Goal: Transaction & Acquisition: Purchase product/service

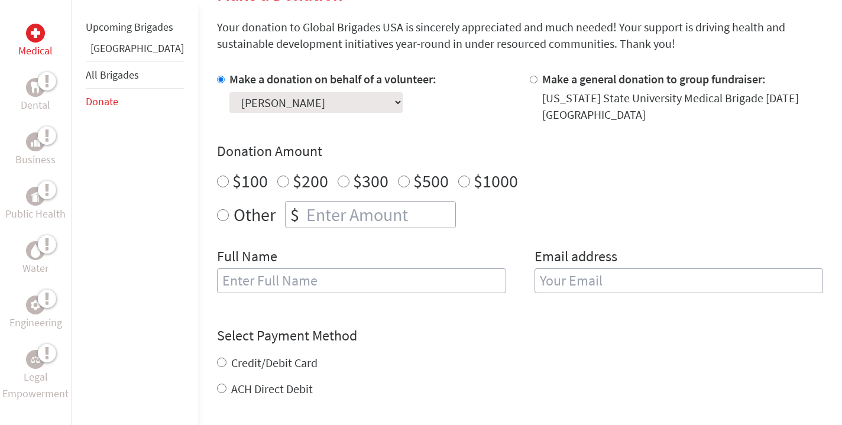
radio input "true"
click at [304, 205] on input "number" at bounding box center [379, 215] width 151 height 26
type input "250"
click at [259, 282] on input "text" at bounding box center [361, 280] width 289 height 25
type input "Gauge [PERSON_NAME]"
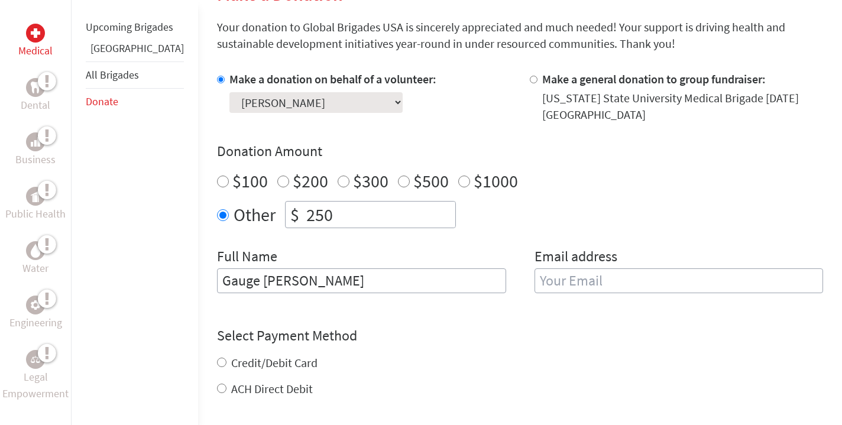
type input "[EMAIL_ADDRESS][DOMAIN_NAME]"
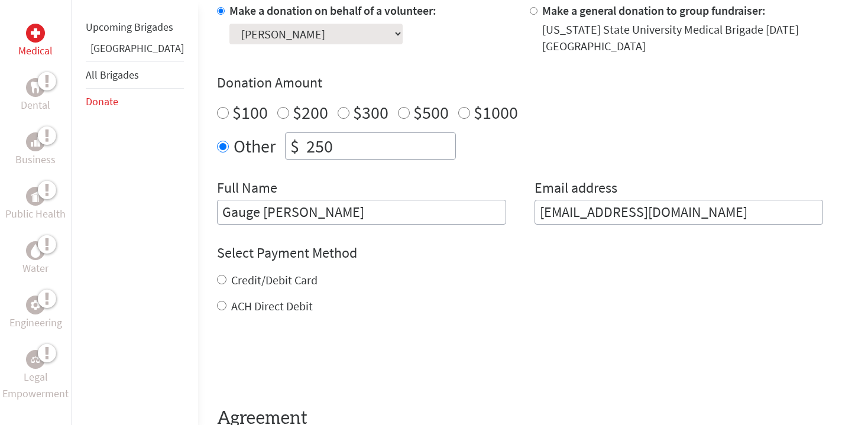
scroll to position [381, 0]
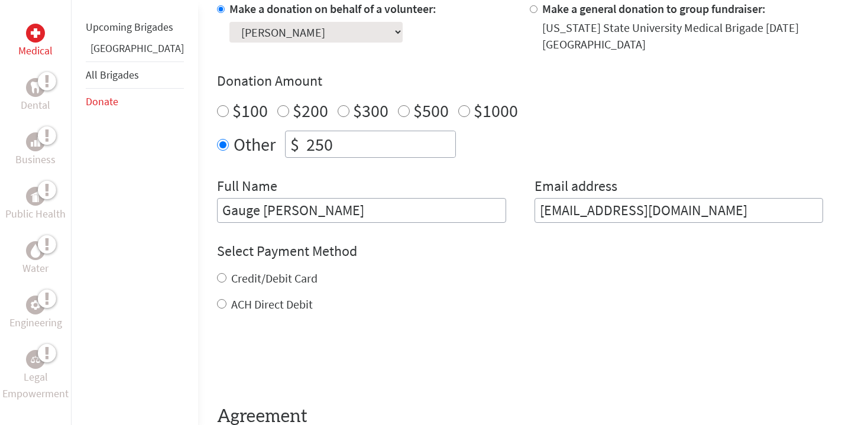
click at [232, 278] on label "Credit/Debit Card" at bounding box center [274, 278] width 86 height 15
click at [226, 278] on input "Credit/Debit Card" at bounding box center [221, 277] width 9 height 9
radio input "true"
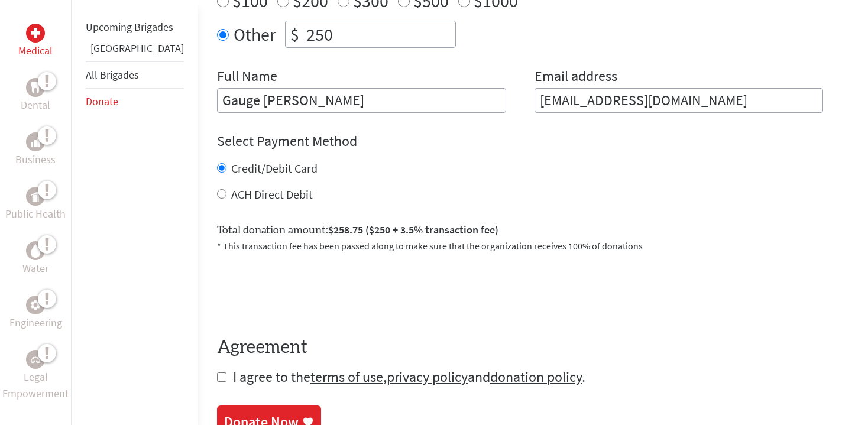
scroll to position [508, 0]
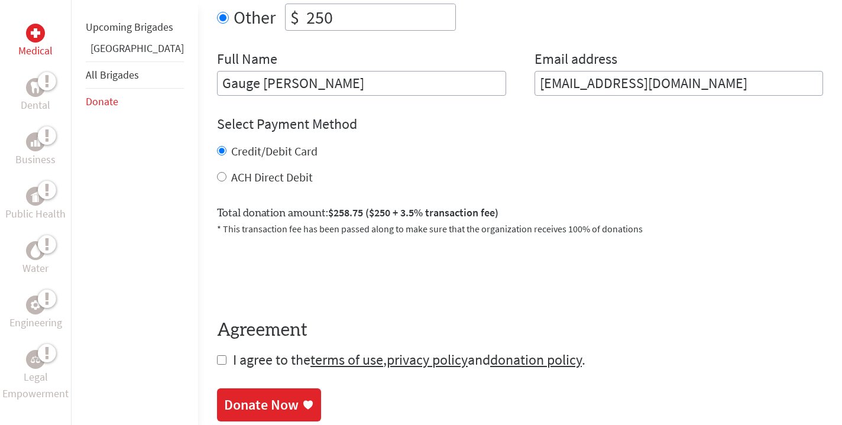
click at [217, 361] on input "checkbox" at bounding box center [221, 359] width 9 height 9
checkbox input "true"
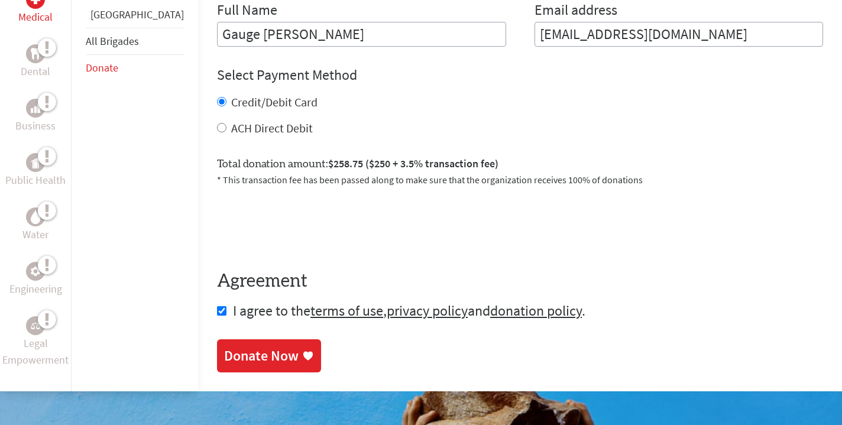
scroll to position [570, 0]
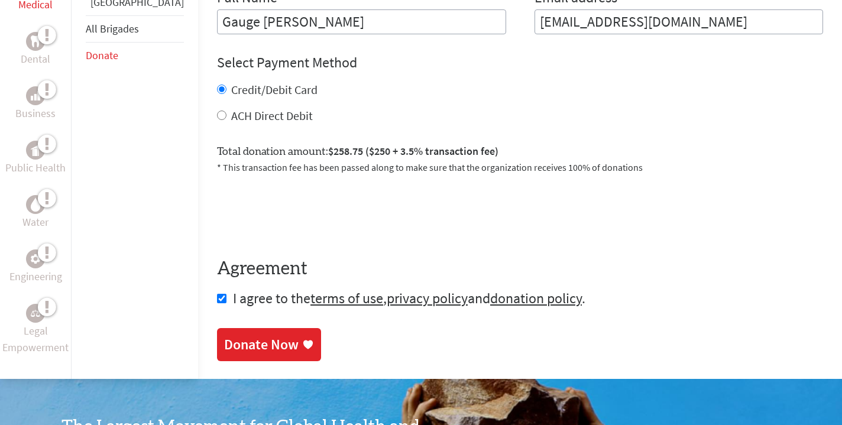
click at [236, 342] on div "Donate Now" at bounding box center [261, 344] width 74 height 19
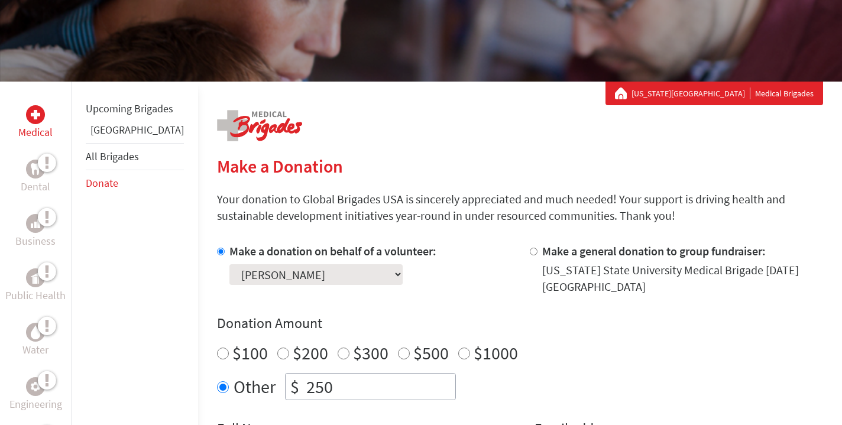
scroll to position [173, 0]
